Goal: Information Seeking & Learning: Find contact information

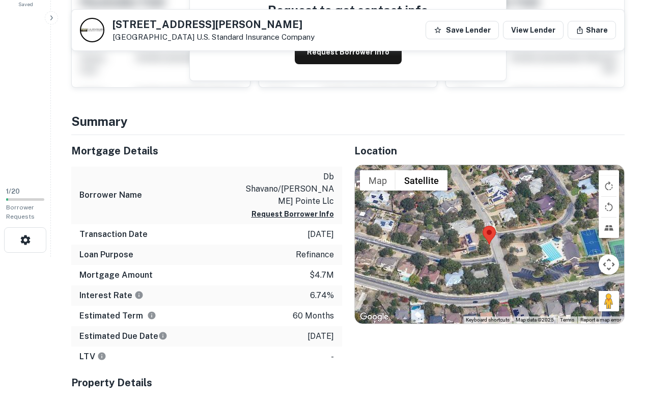
scroll to position [153, 0]
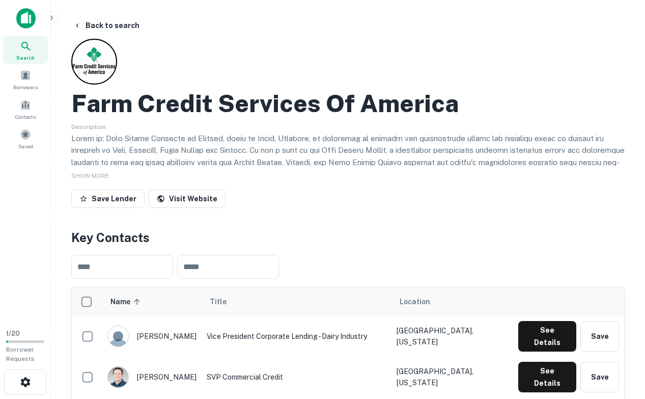
click at [124, 50] on div "Farm Credit Services Of America Description SHOW MORE Save Lender Visit Website" at bounding box center [347, 125] width 553 height 173
click at [120, 50] on div "Farm Credit Services Of America Description SHOW MORE Save Lender Visit Website" at bounding box center [347, 125] width 553 height 173
click at [93, 60] on div at bounding box center [94, 62] width 46 height 46
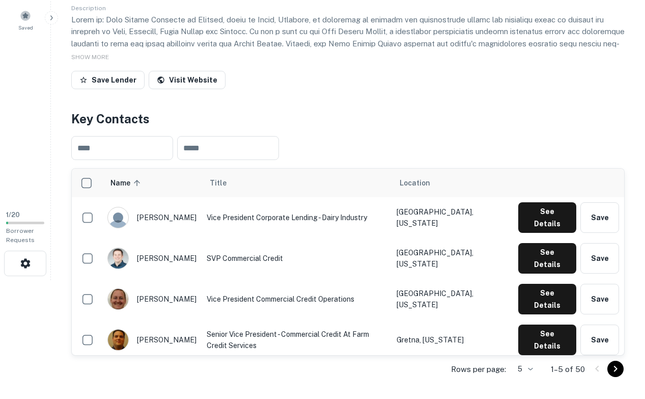
scroll to position [132, 0]
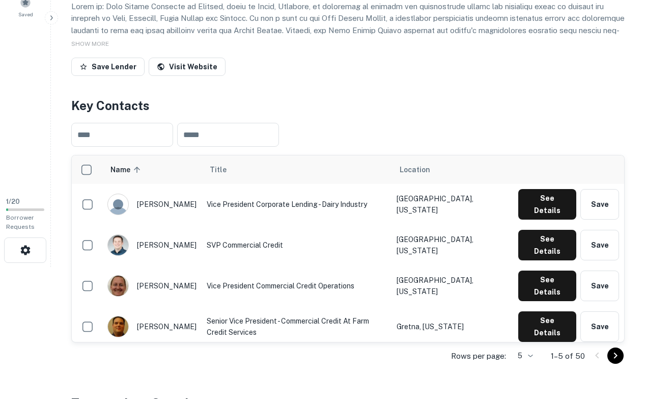
click at [533, 352] on button "See Details" at bounding box center [547, 367] width 58 height 31
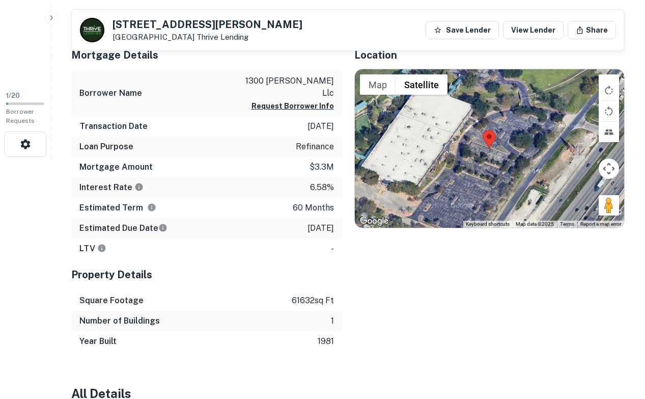
scroll to position [238, 0]
click at [87, 31] on div at bounding box center [92, 30] width 24 height 24
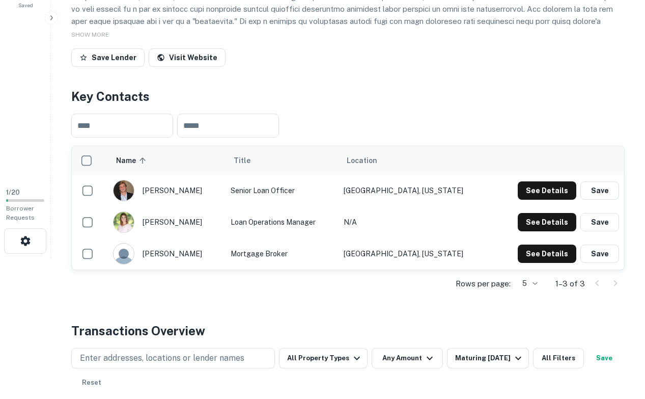
scroll to position [141, 0]
click at [535, 189] on button "See Details" at bounding box center [547, 191] width 59 height 18
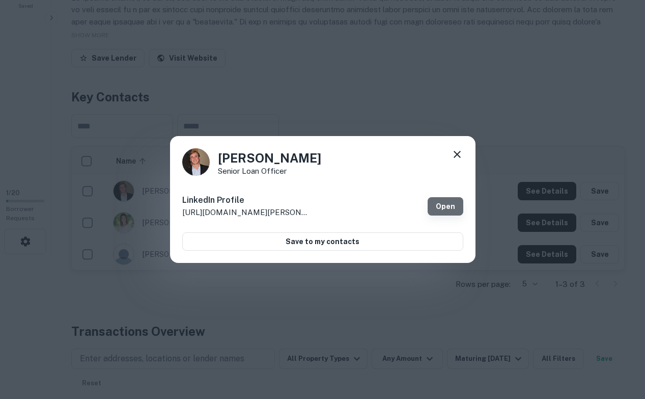
click at [434, 199] on link "Open" at bounding box center [446, 206] width 36 height 18
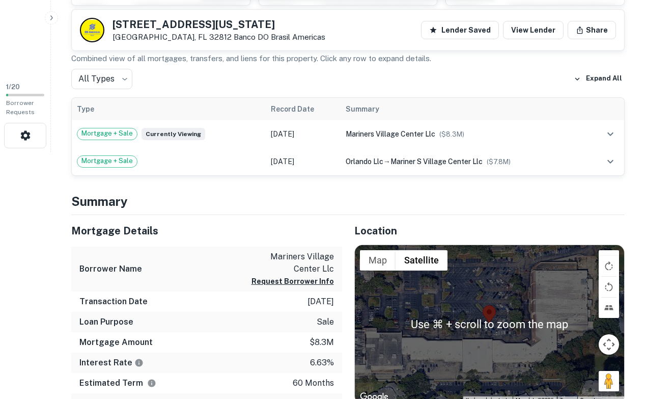
scroll to position [246, 0]
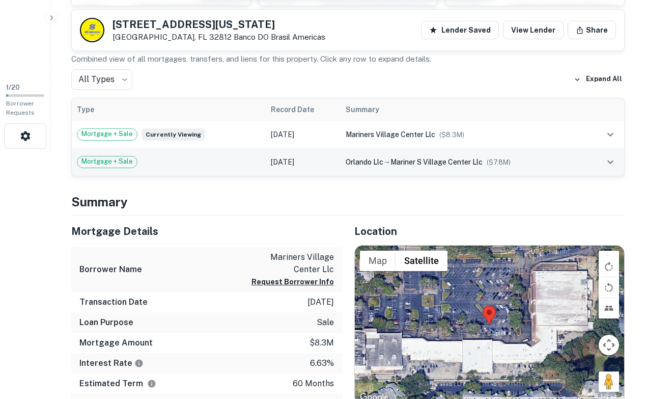
click at [490, 158] on span "($ 7.8M )" at bounding box center [499, 162] width 24 height 8
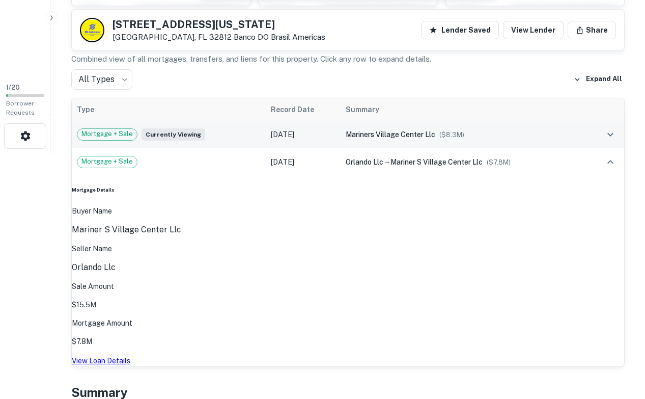
click at [481, 135] on div "mariners village center llc ($ 8.3M )" at bounding box center [463, 134] width 235 height 11
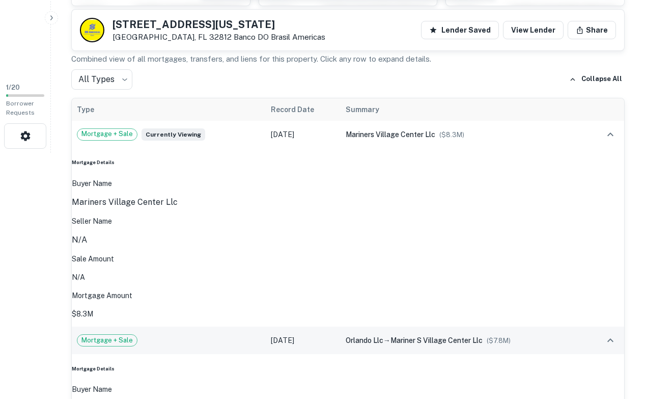
click at [601, 326] on td at bounding box center [604, 339] width 39 height 27
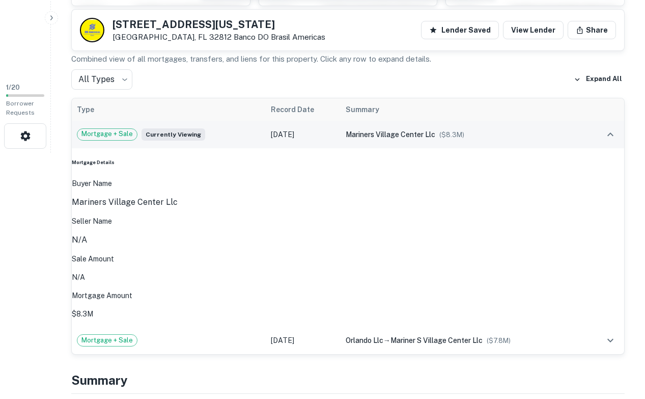
click at [607, 128] on icon "expand row" at bounding box center [610, 134] width 12 height 12
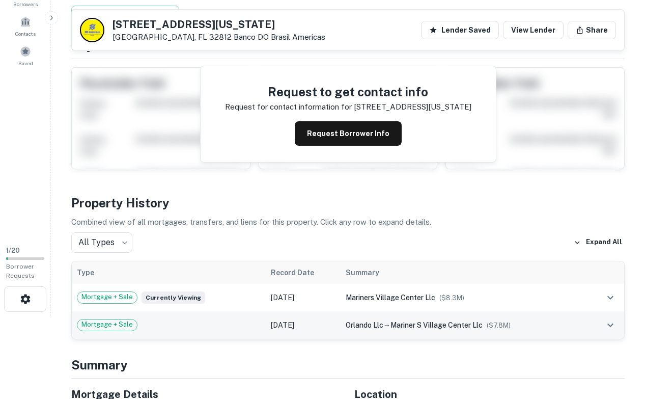
scroll to position [0, 0]
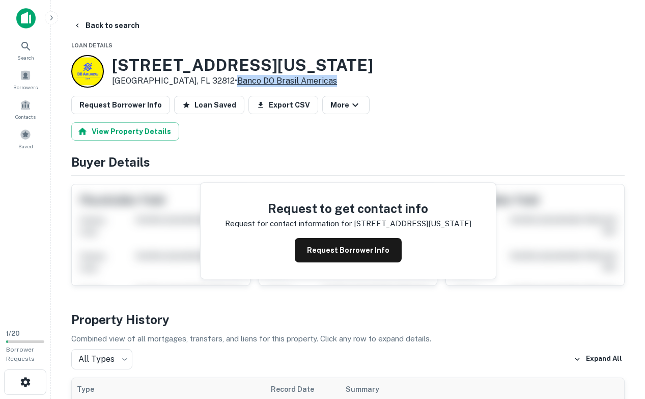
drag, startPoint x: 293, startPoint y: 79, endPoint x: 187, endPoint y: 81, distance: 105.4
click at [187, 81] on div "4550 E Michigan St Orlando, FL 32812 • Banco DO Brasil Americas" at bounding box center [347, 71] width 553 height 33
